Goal: Transaction & Acquisition: Purchase product/service

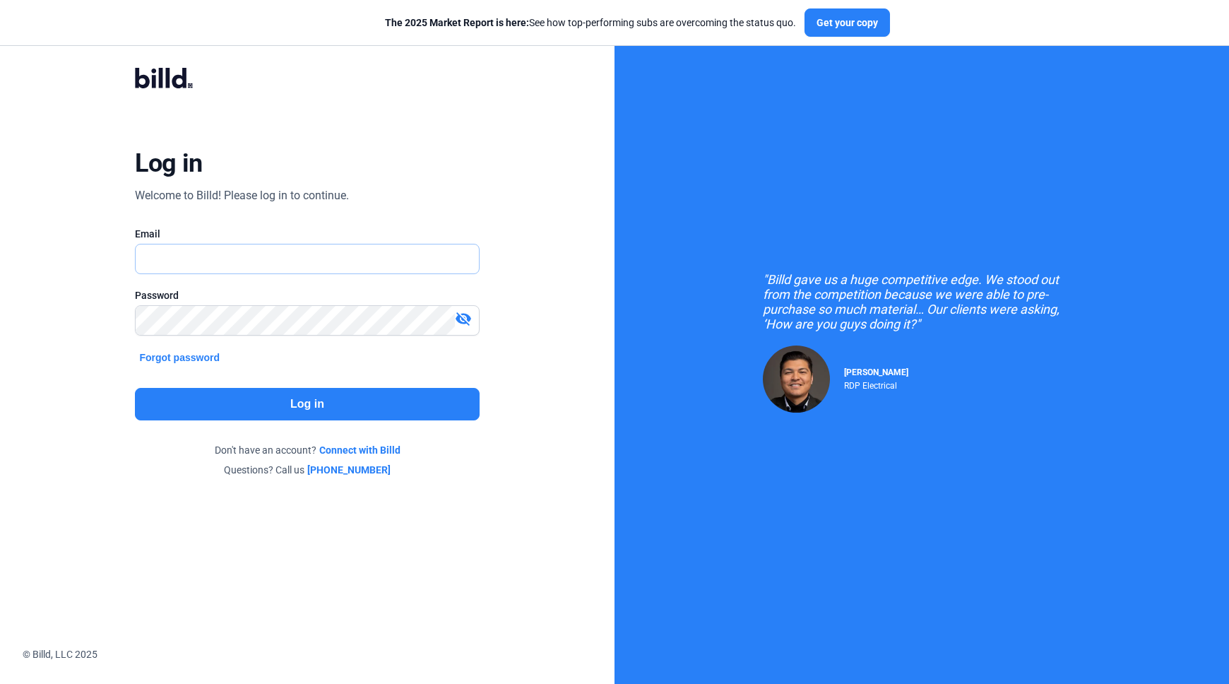
type input "[EMAIL_ADDRESS][DOMAIN_NAME]"
click at [340, 400] on button "Log in" at bounding box center [307, 404] width 344 height 32
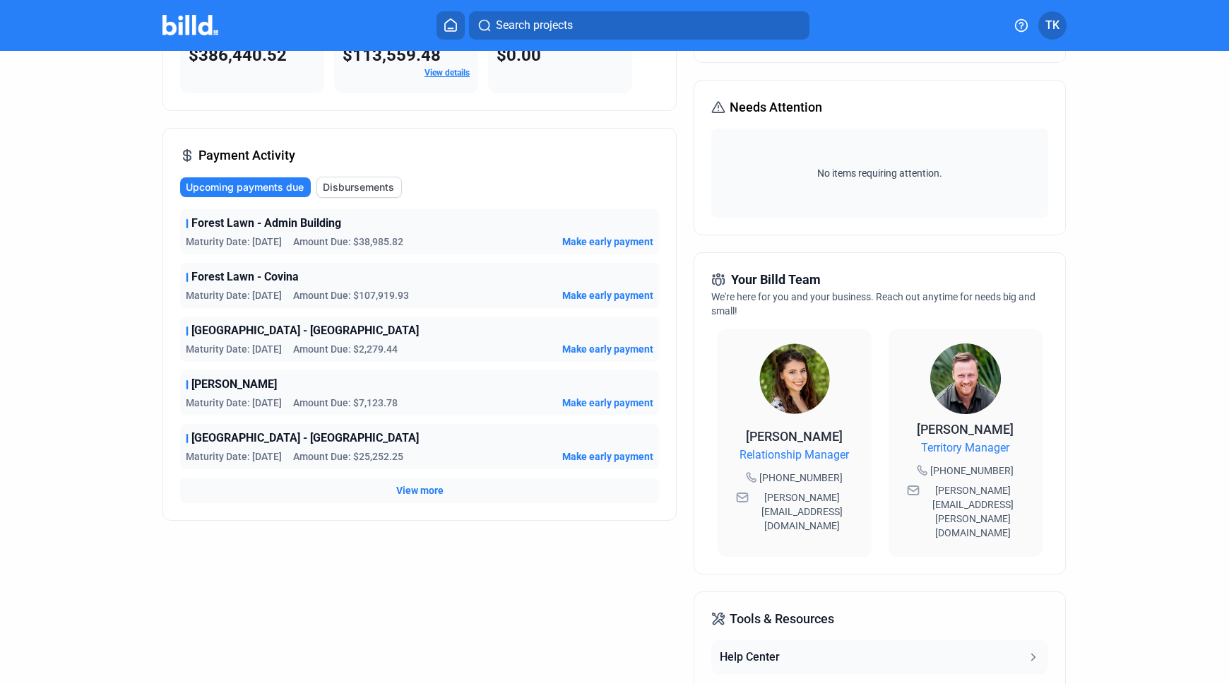
scroll to position [153, 0]
click at [344, 418] on div "Forest Lawn - Admin Building Maturity Date: [DATE] Amount Due: $38,985.82 Make …" at bounding box center [419, 357] width 479 height 294
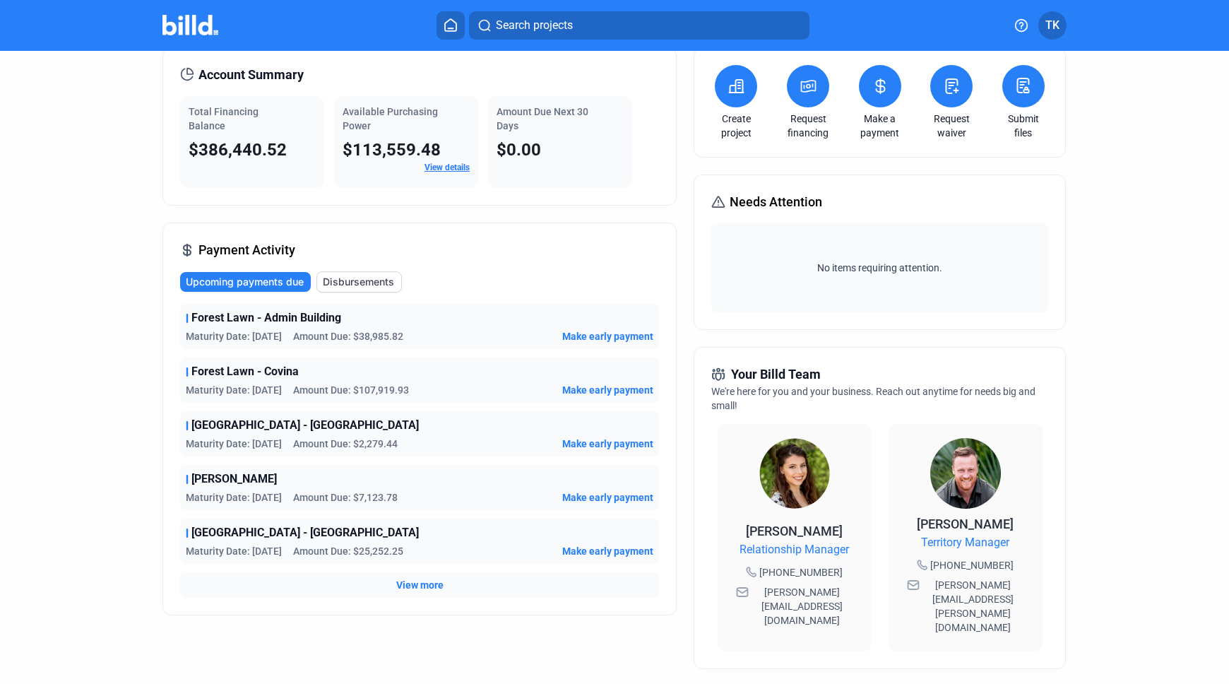
scroll to position [0, 0]
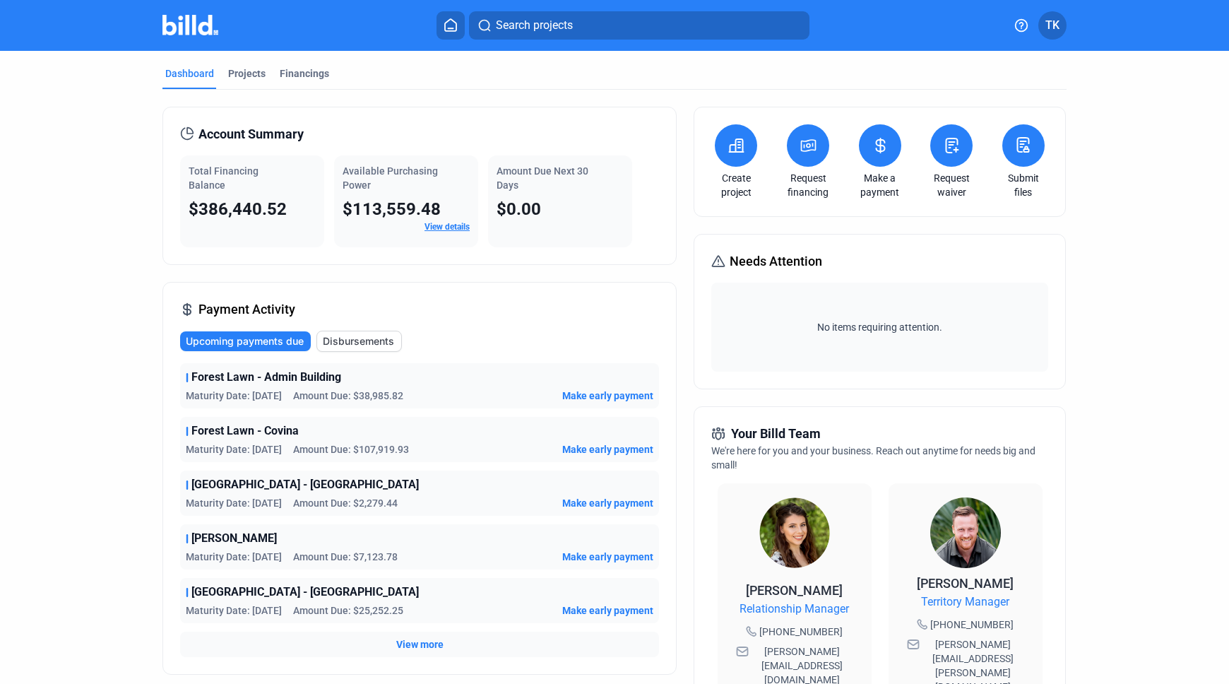
click at [597, 396] on span "Make early payment" at bounding box center [607, 395] width 91 height 14
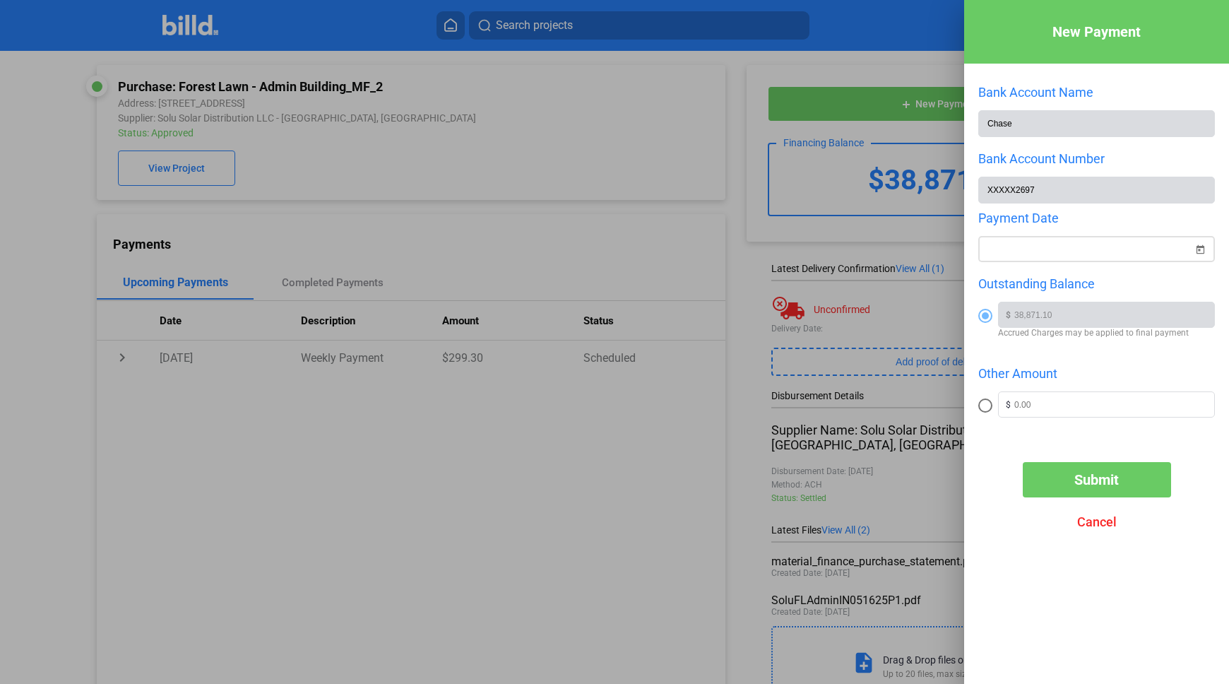
click at [1085, 248] on div "New Payment Bank Account Name Chase Bank Account Number XXXXX2697 Payment Date …" at bounding box center [614, 342] width 1229 height 684
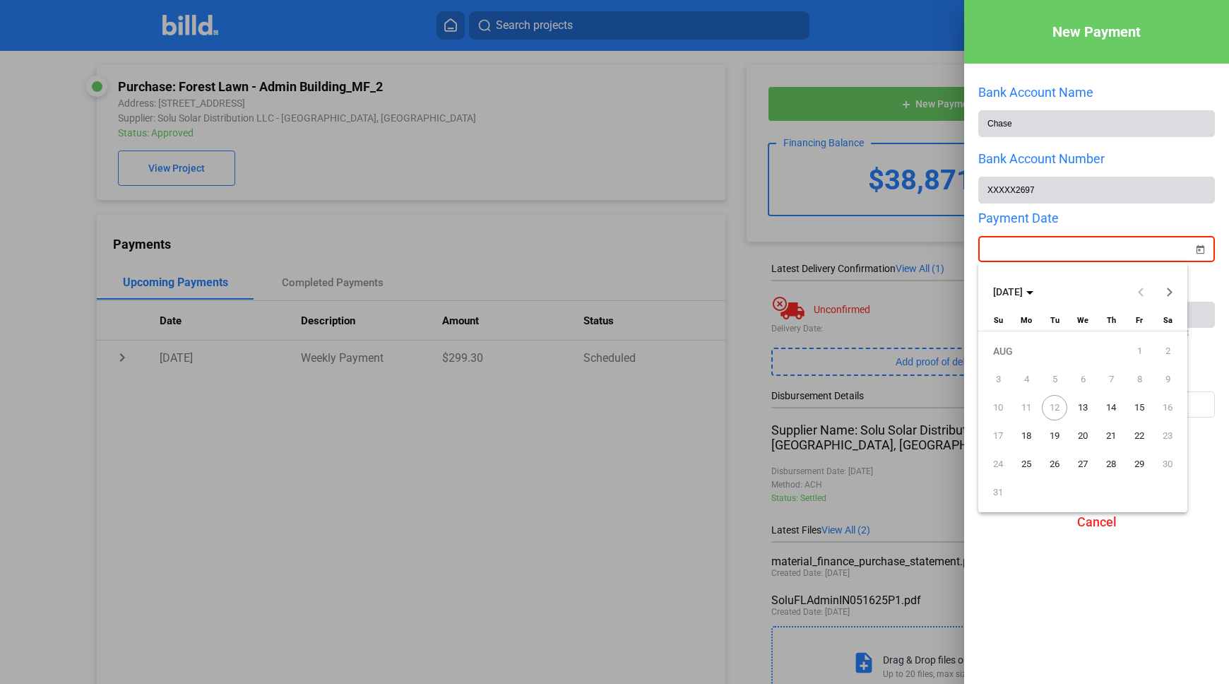
click at [1081, 407] on span "13" at bounding box center [1082, 407] width 25 height 25
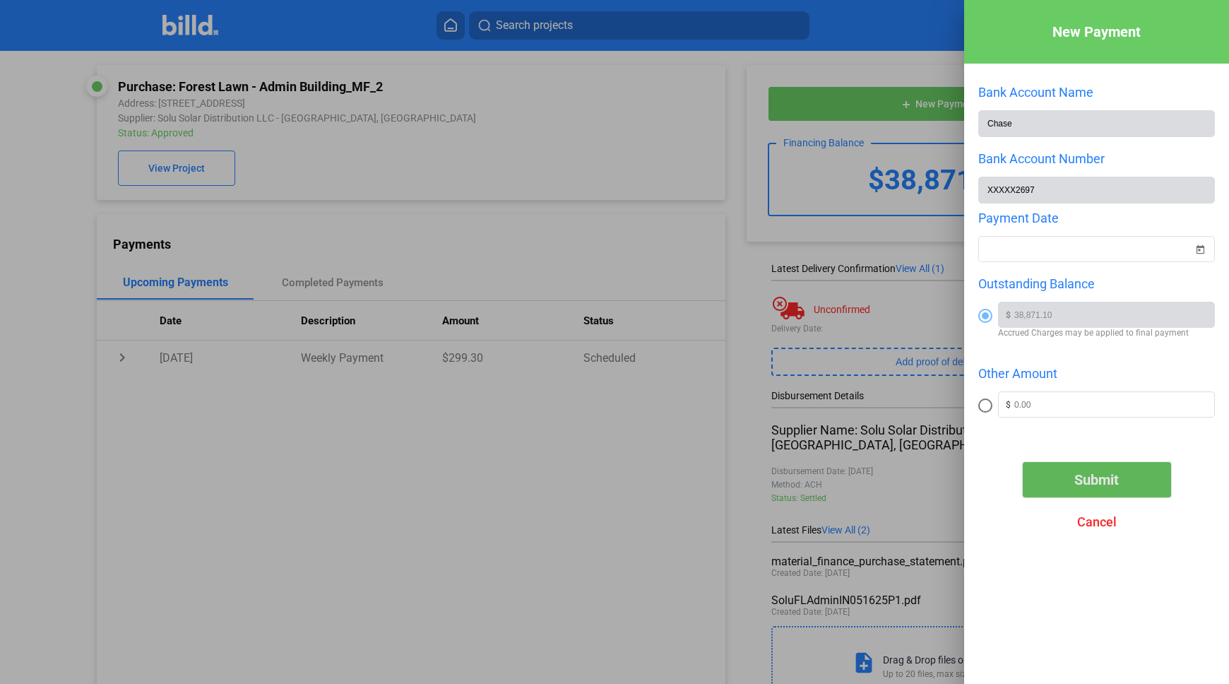
click at [1116, 475] on span "Submit" at bounding box center [1096, 479] width 44 height 17
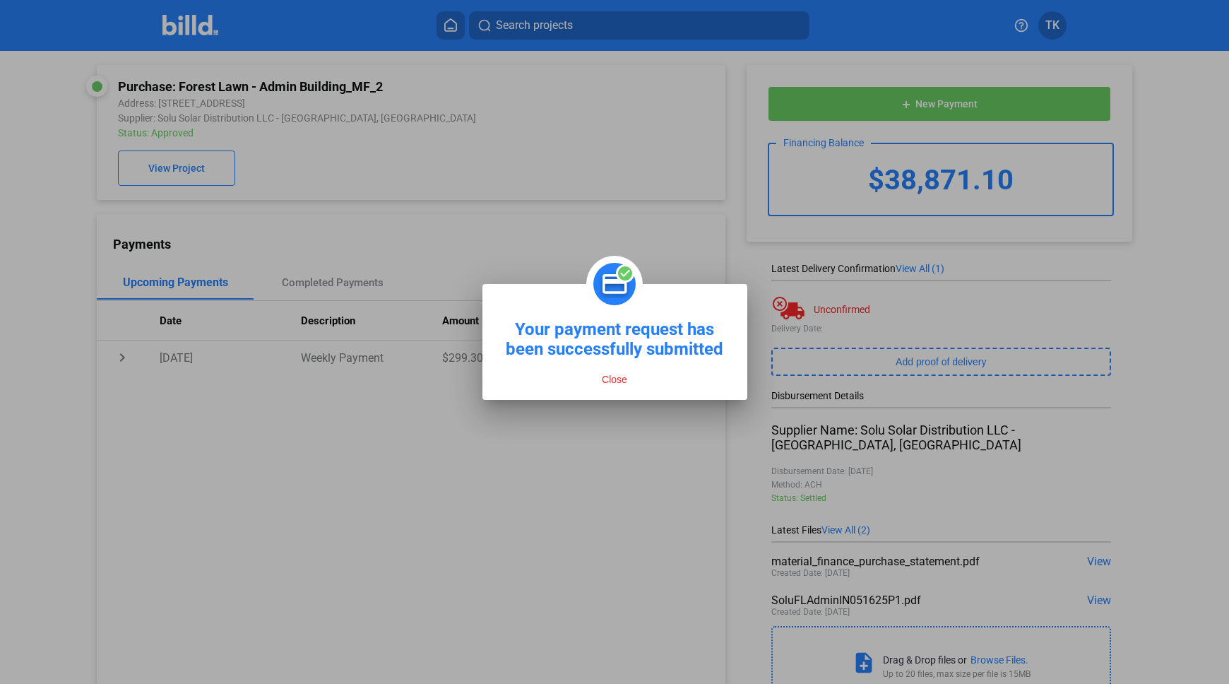
click at [616, 379] on button "Close" at bounding box center [614, 379] width 34 height 13
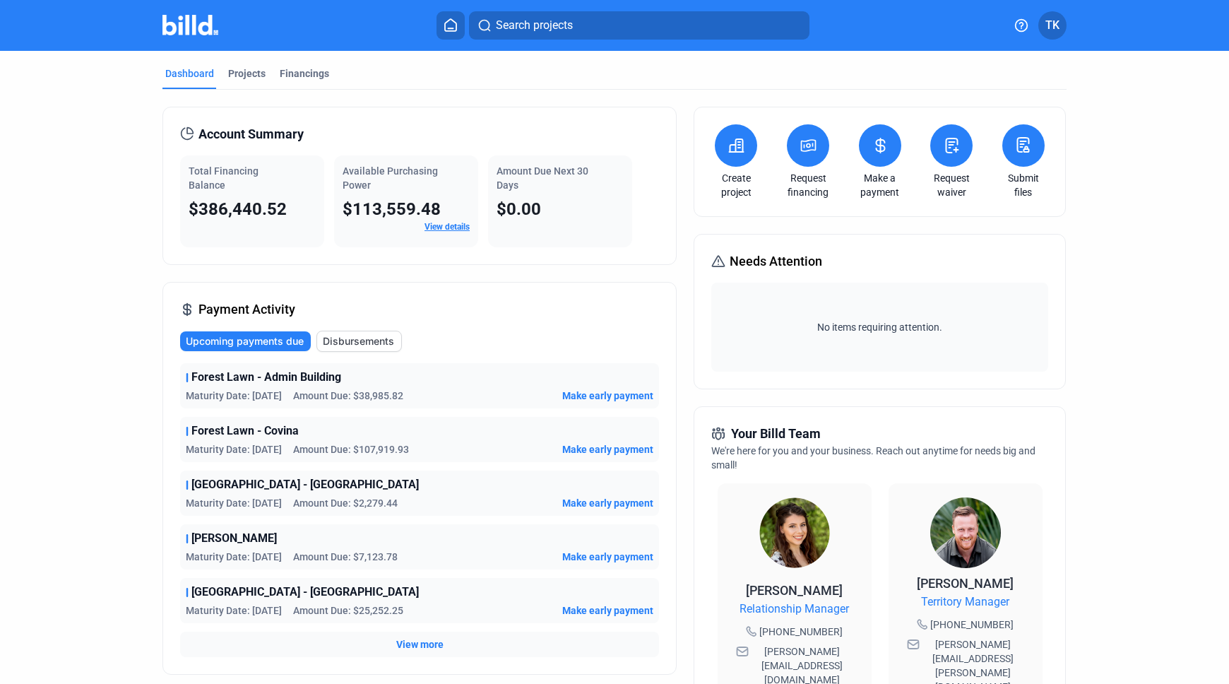
click at [593, 448] on span "Make early payment" at bounding box center [607, 449] width 91 height 14
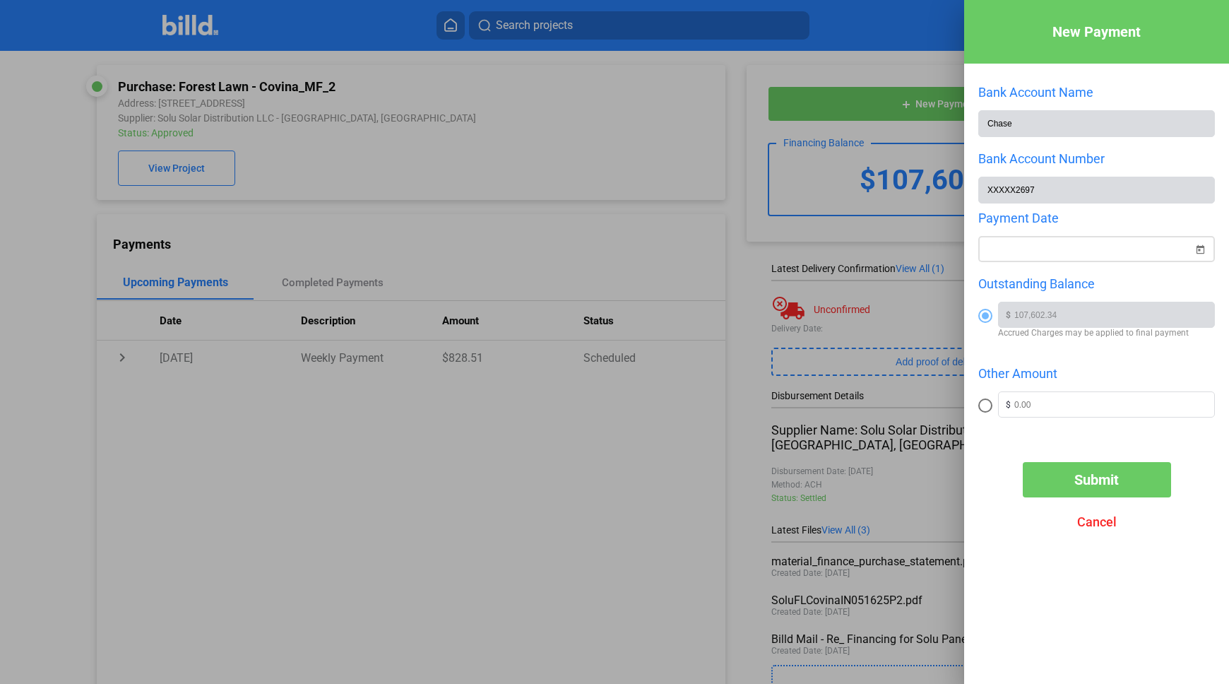
click at [1201, 249] on span "Open calendar" at bounding box center [1200, 241] width 34 height 34
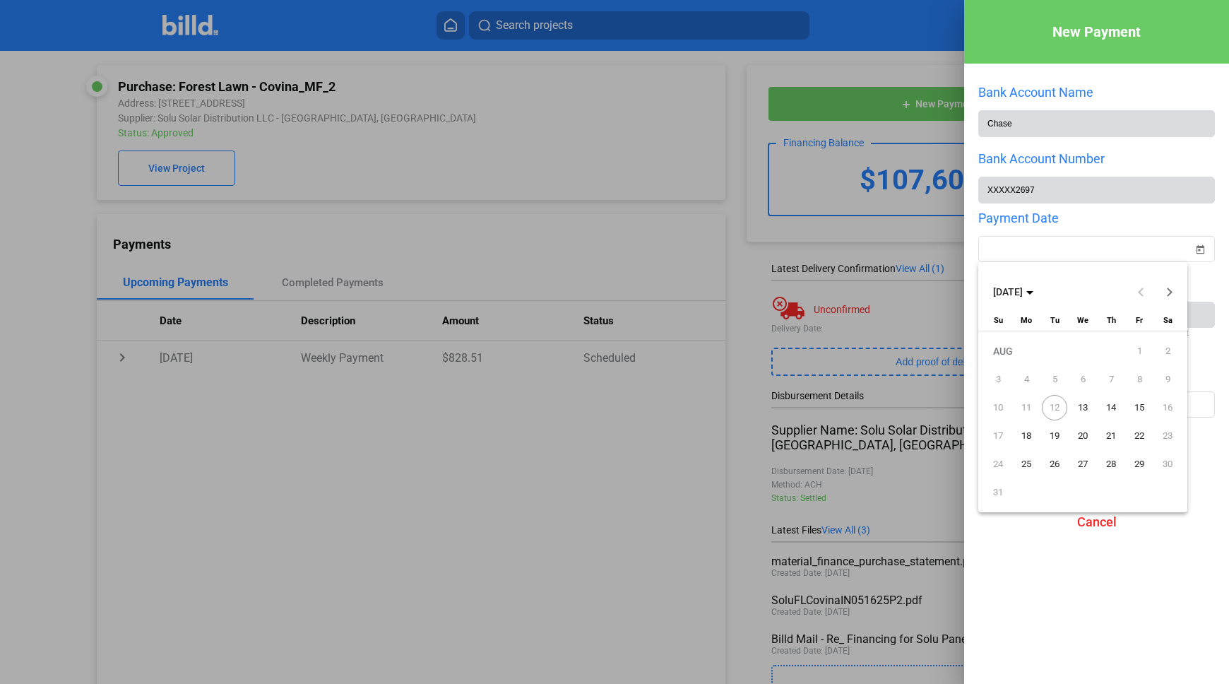
click at [1084, 407] on span "13" at bounding box center [1082, 407] width 25 height 25
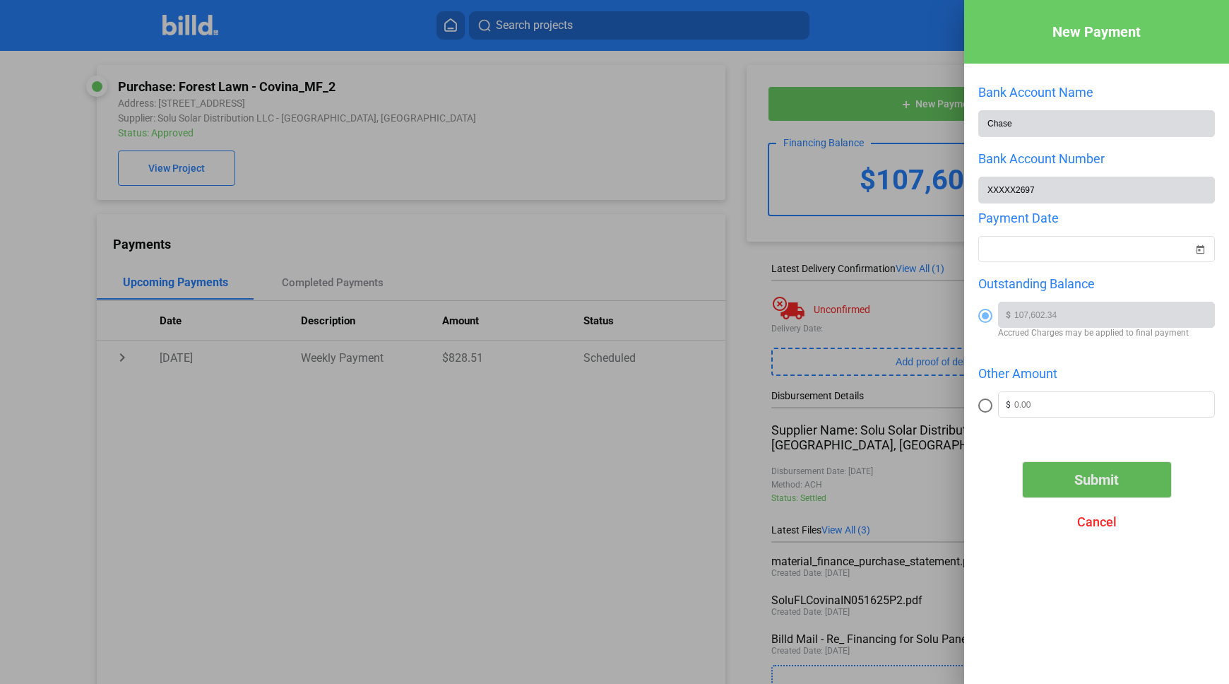
click at [1087, 479] on span "Submit" at bounding box center [1096, 479] width 44 height 17
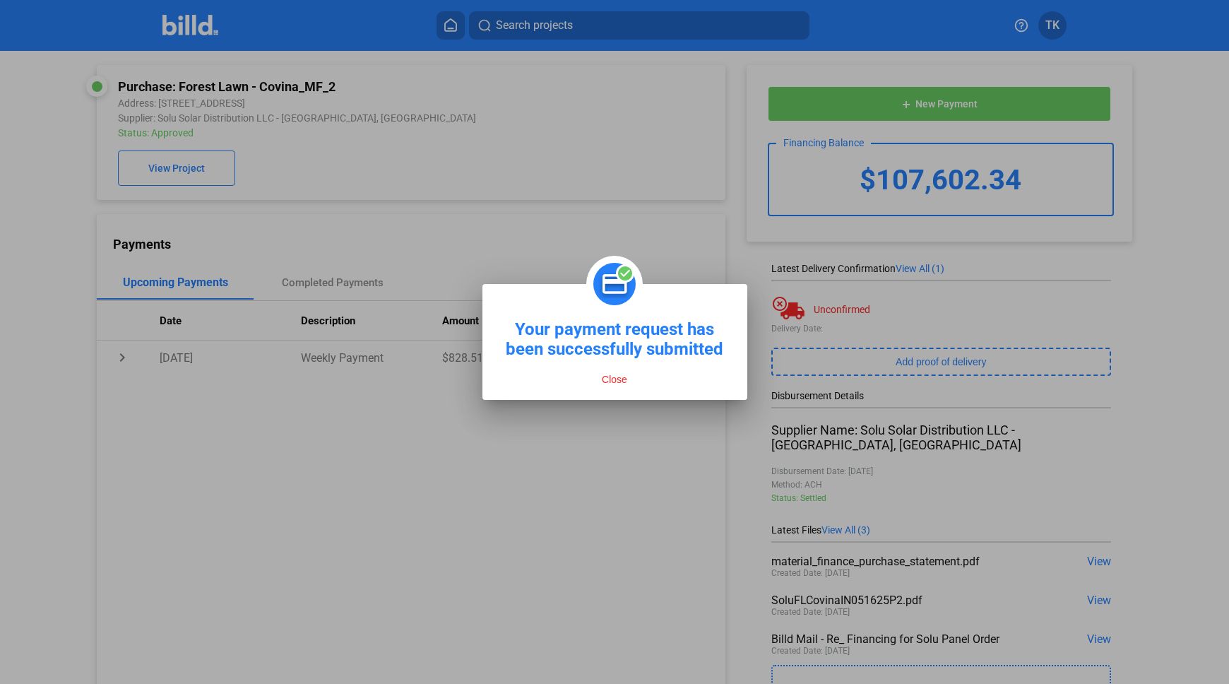
click at [616, 379] on button "Close" at bounding box center [614, 379] width 34 height 13
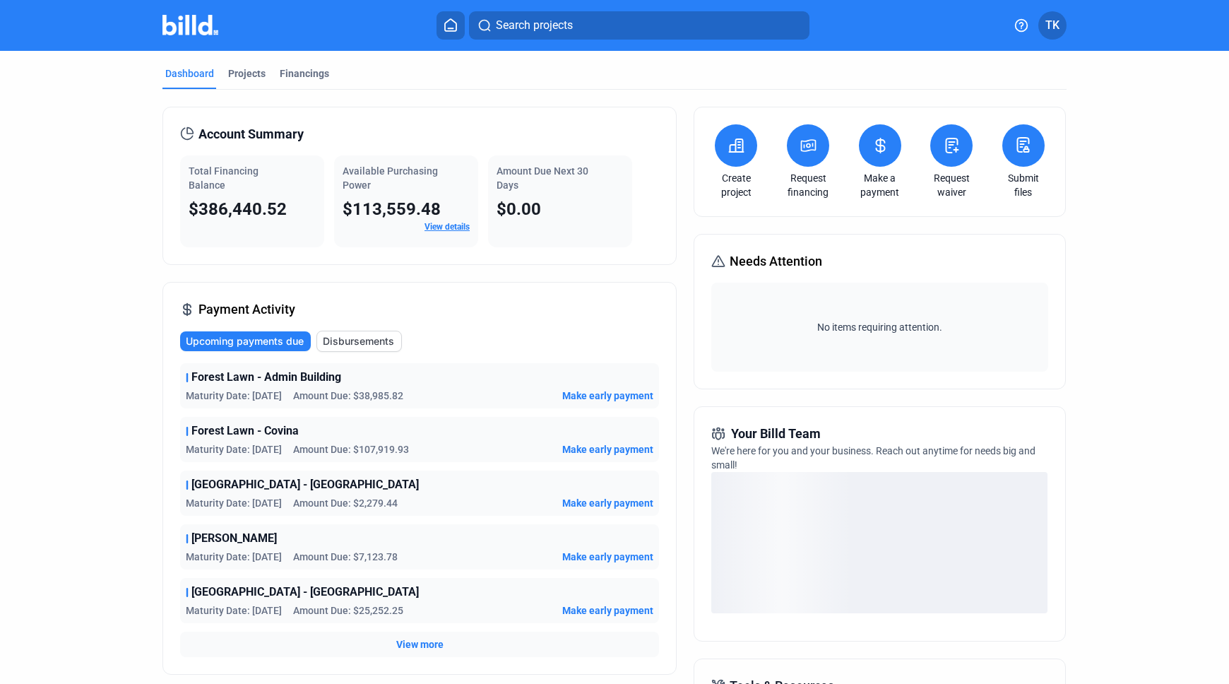
click at [600, 505] on span "Make early payment" at bounding box center [607, 503] width 91 height 14
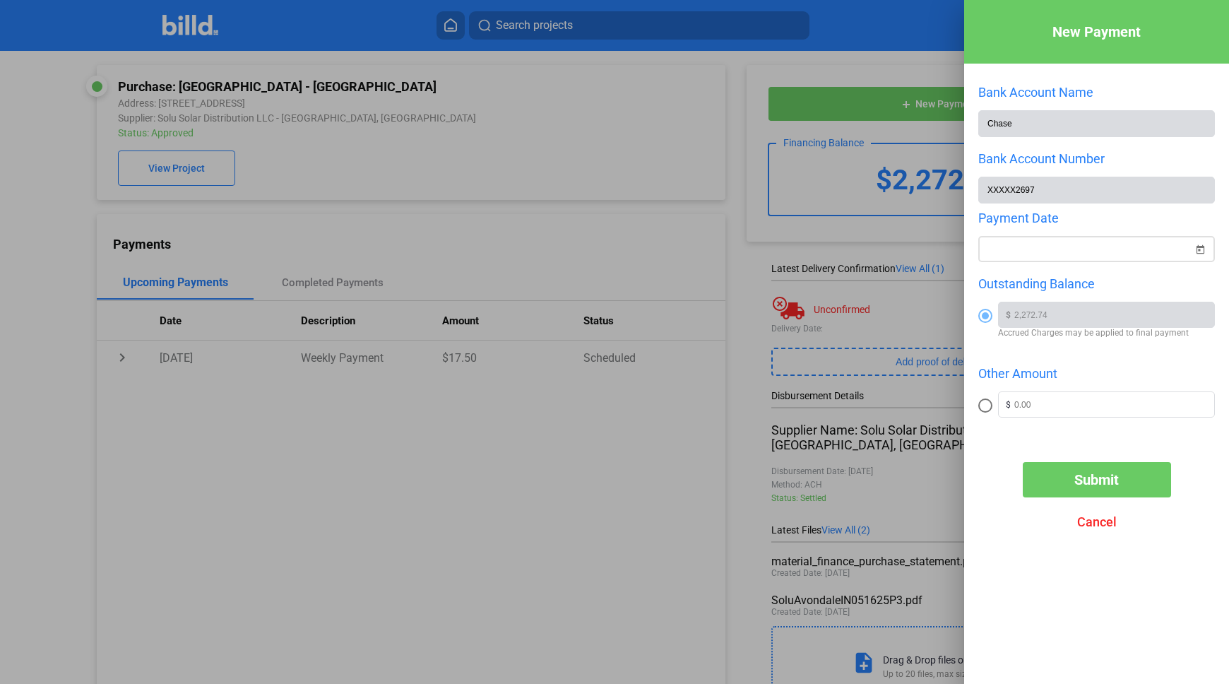
click at [1198, 246] on span "Open calendar" at bounding box center [1200, 241] width 34 height 34
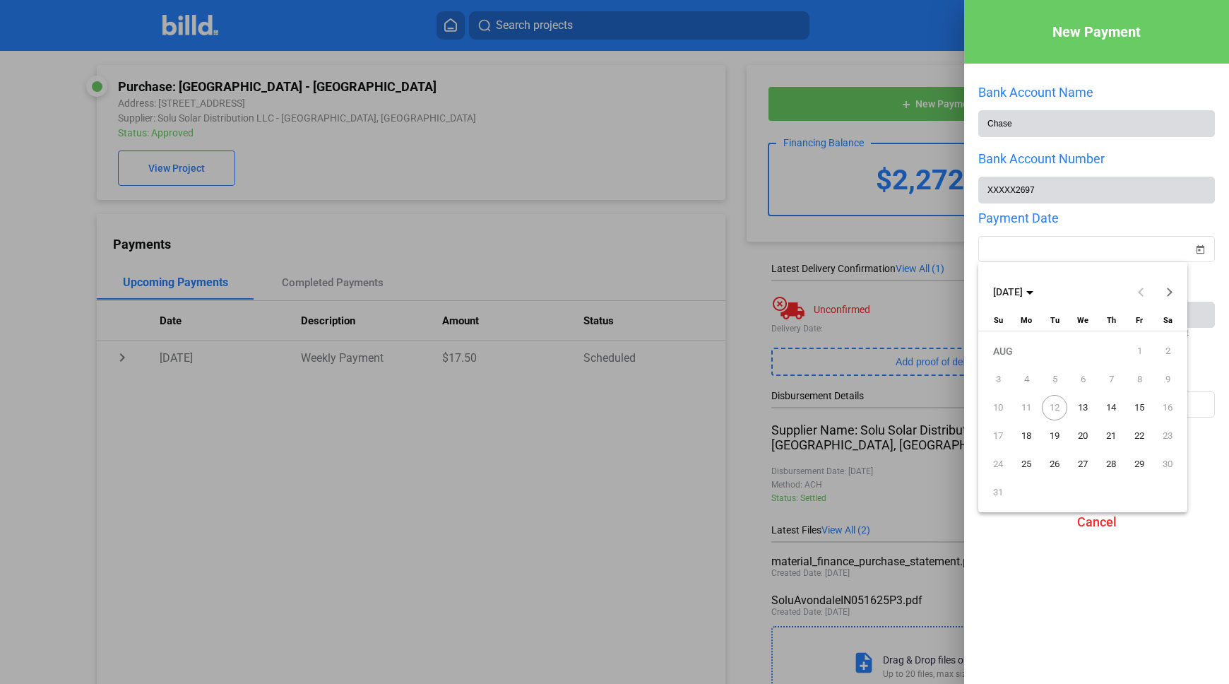
click at [1085, 410] on span "13" at bounding box center [1082, 407] width 25 height 25
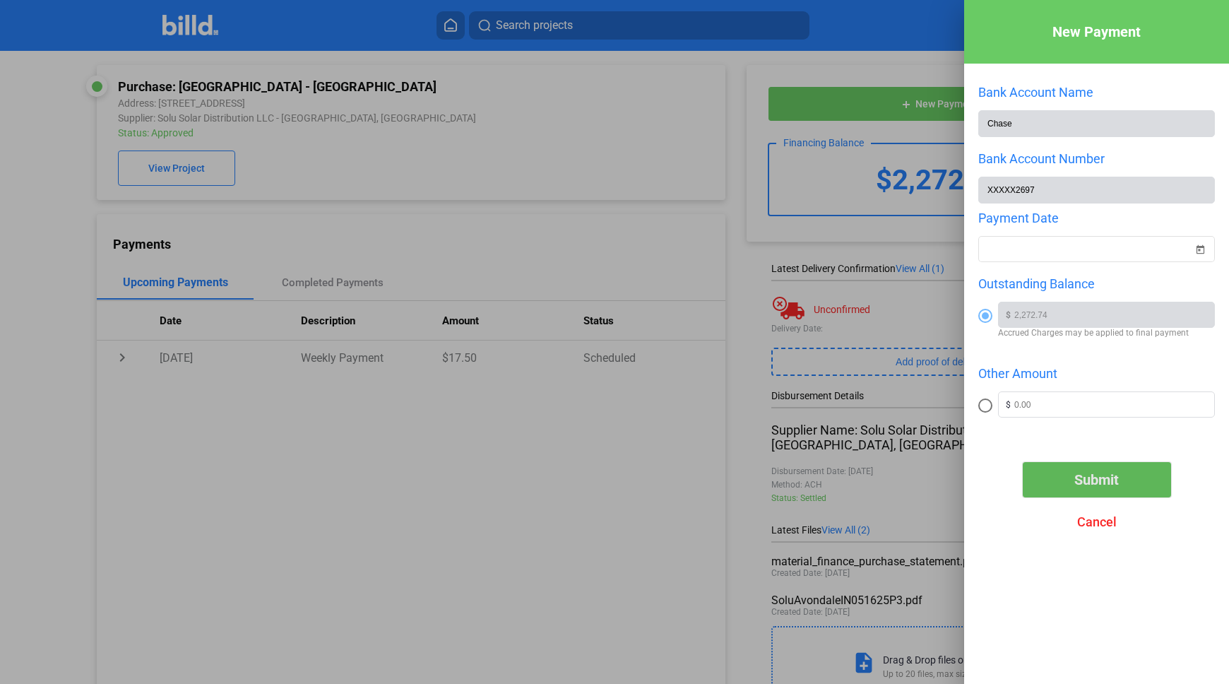
click at [1102, 477] on span "Submit" at bounding box center [1096, 479] width 44 height 17
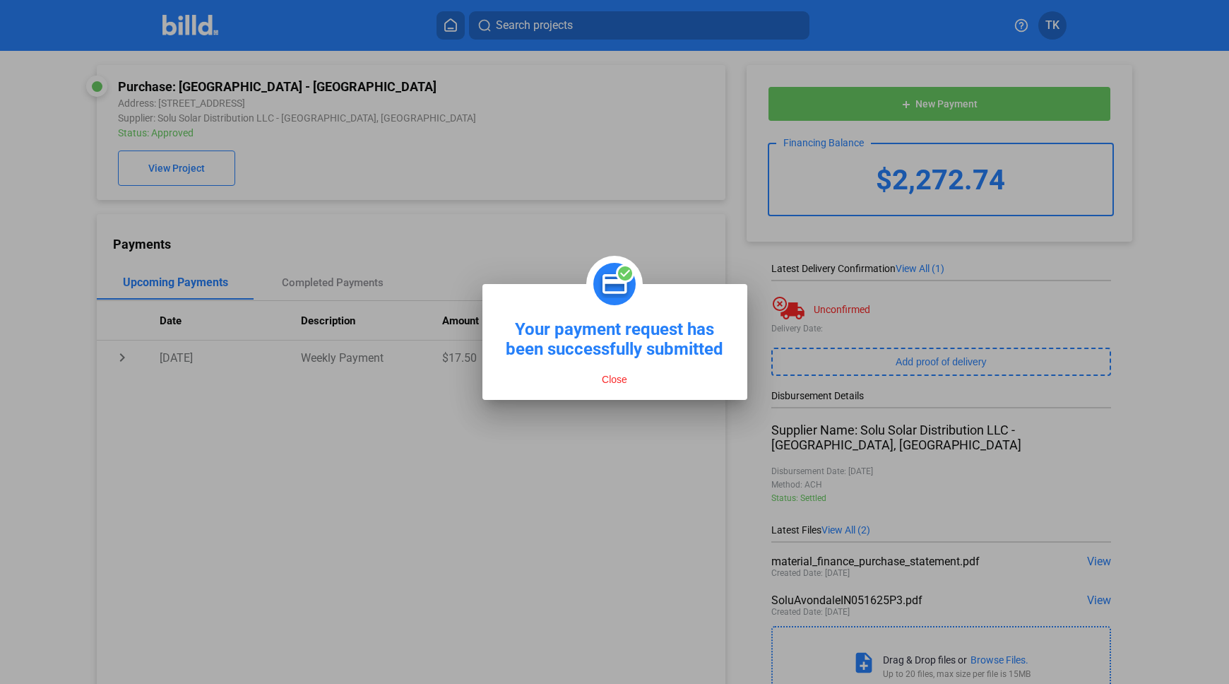
click at [607, 378] on button "Close" at bounding box center [614, 379] width 34 height 13
